Goal: Information Seeking & Learning: Find specific fact

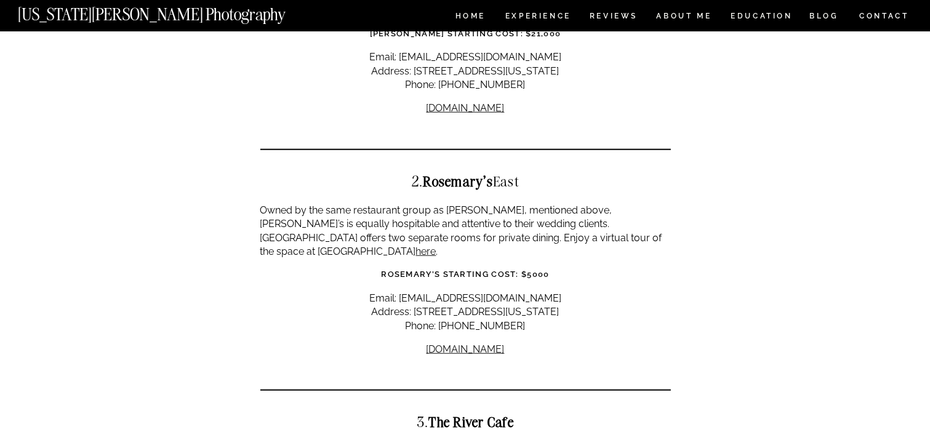
scroll to position [1127, 0]
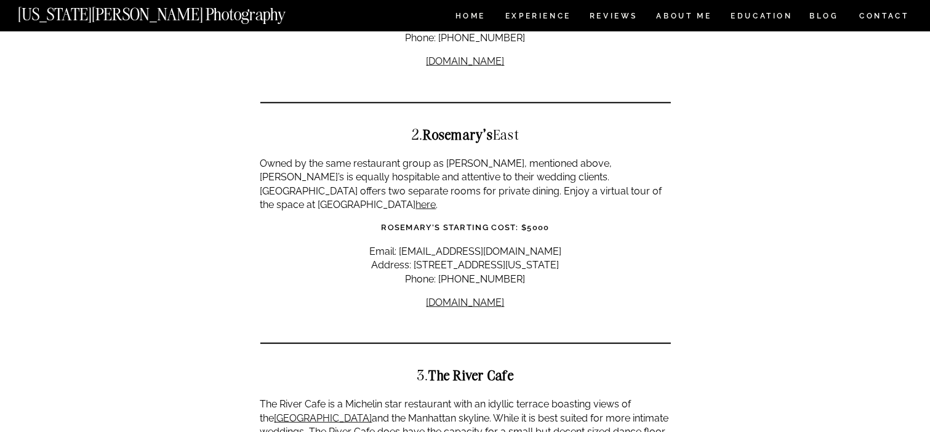
scroll to position [1175, 0]
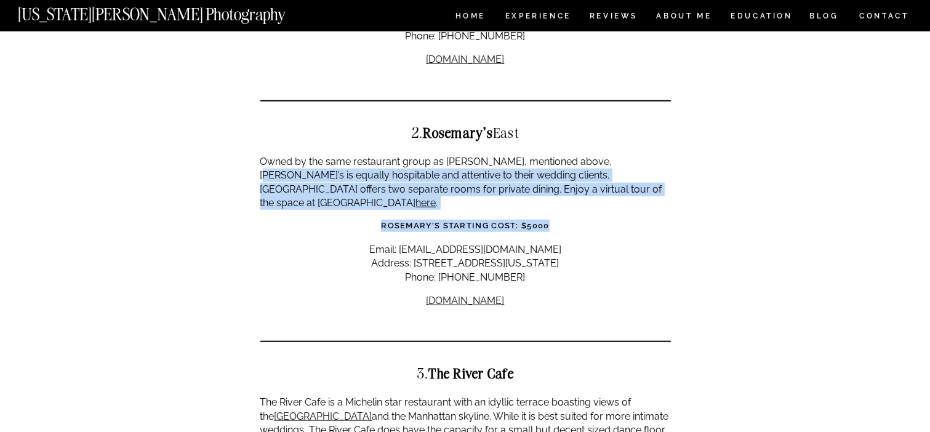
drag, startPoint x: 608, startPoint y: 129, endPoint x: 612, endPoint y: 168, distance: 39.6
click at [436, 197] on link "here" at bounding box center [426, 203] width 20 height 12
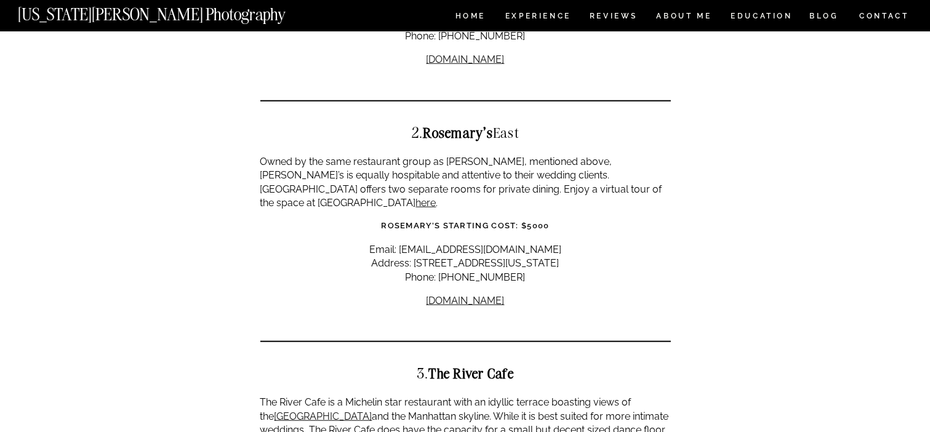
click at [651, 243] on p "Email: [EMAIL_ADDRESS][DOMAIN_NAME] Address: [STREET_ADDRESS][US_STATE] Phone: …" at bounding box center [465, 263] width 410 height 41
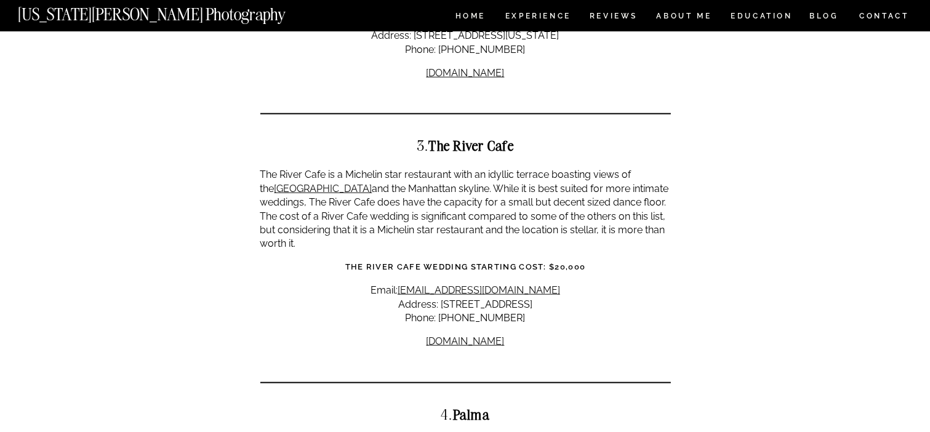
scroll to position [1403, 0]
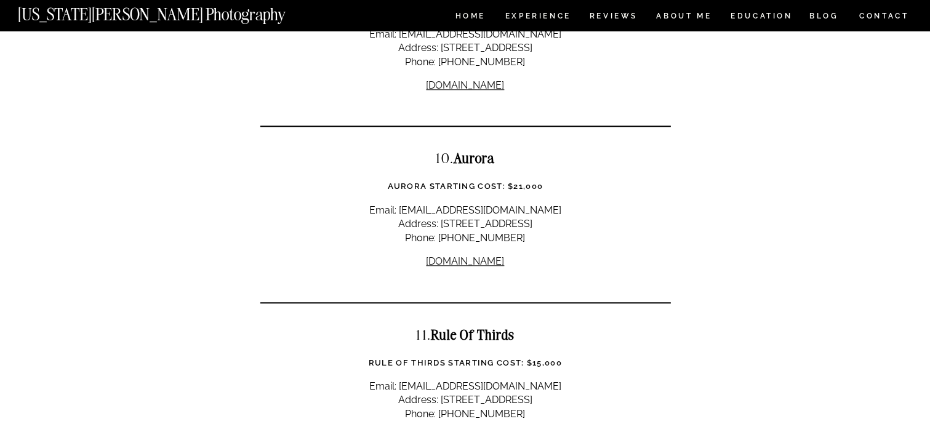
scroll to position [3177, 0]
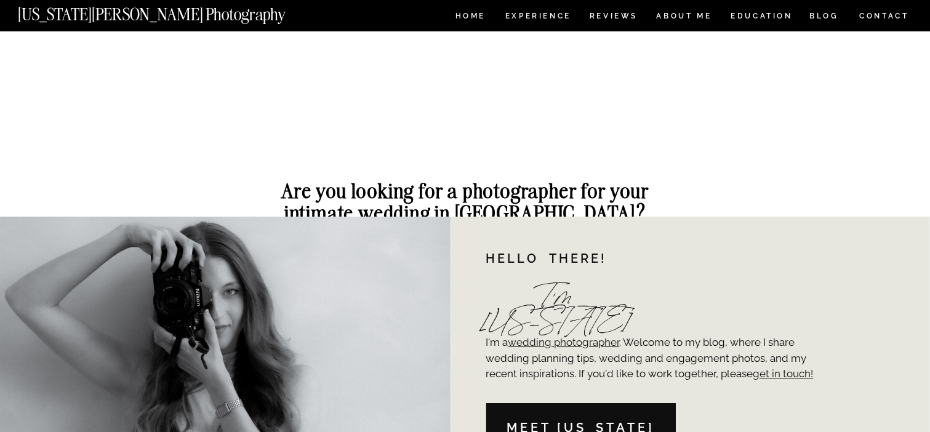
scroll to position [4216, 0]
